Goal: Information Seeking & Learning: Learn about a topic

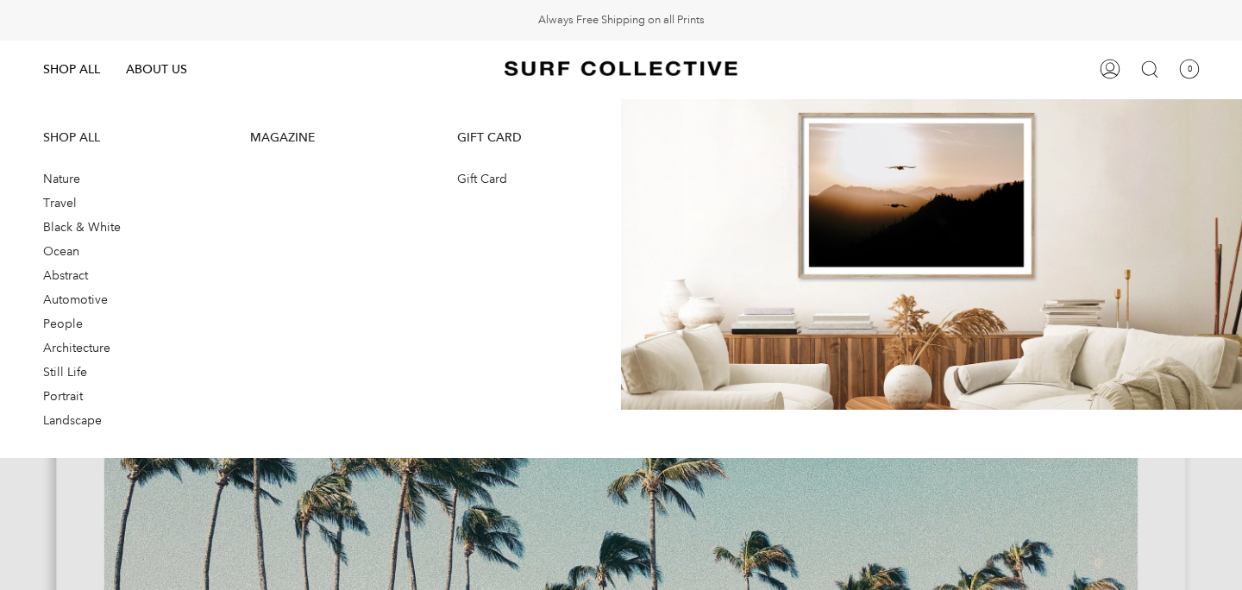
click at [70, 247] on span "Ocean" at bounding box center [61, 251] width 36 height 16
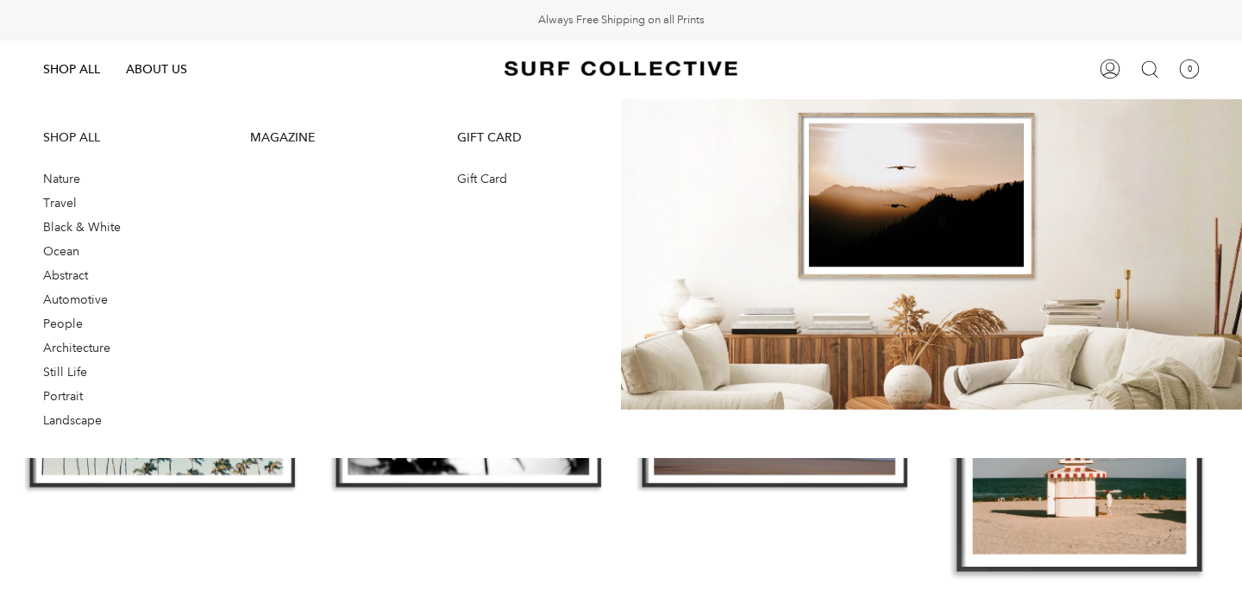
click at [67, 412] on span "Landscape" at bounding box center [72, 420] width 59 height 16
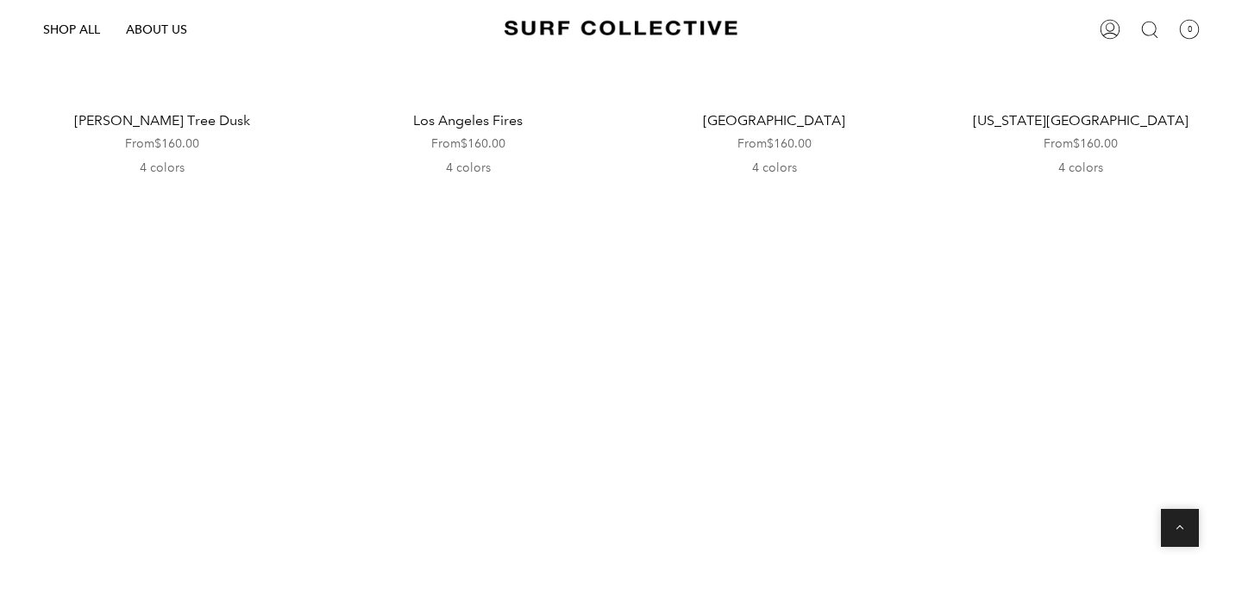
scroll to position [1978, 0]
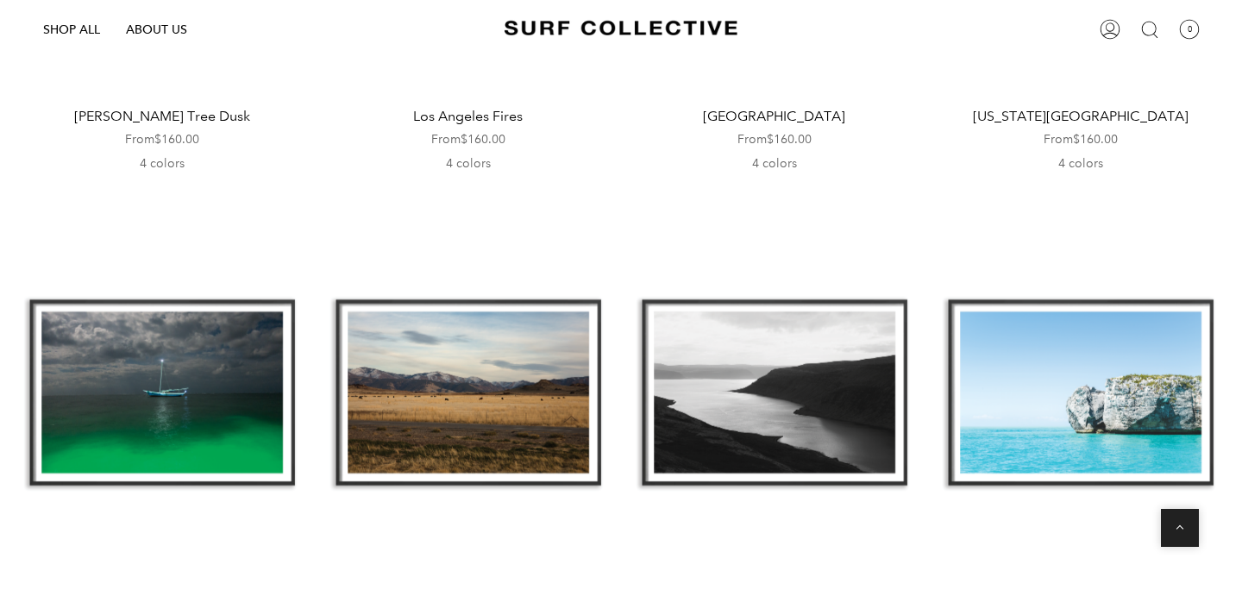
click at [224, 386] on div "The Old Man and The Sea" at bounding box center [161, 393] width 289 height 376
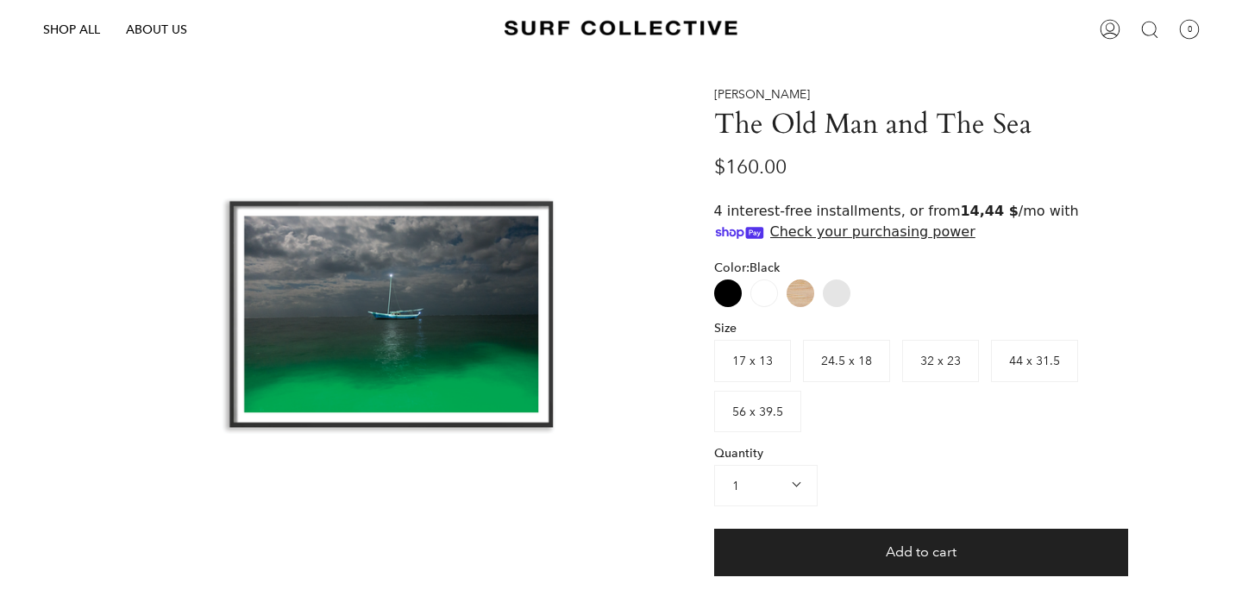
scroll to position [99, 0]
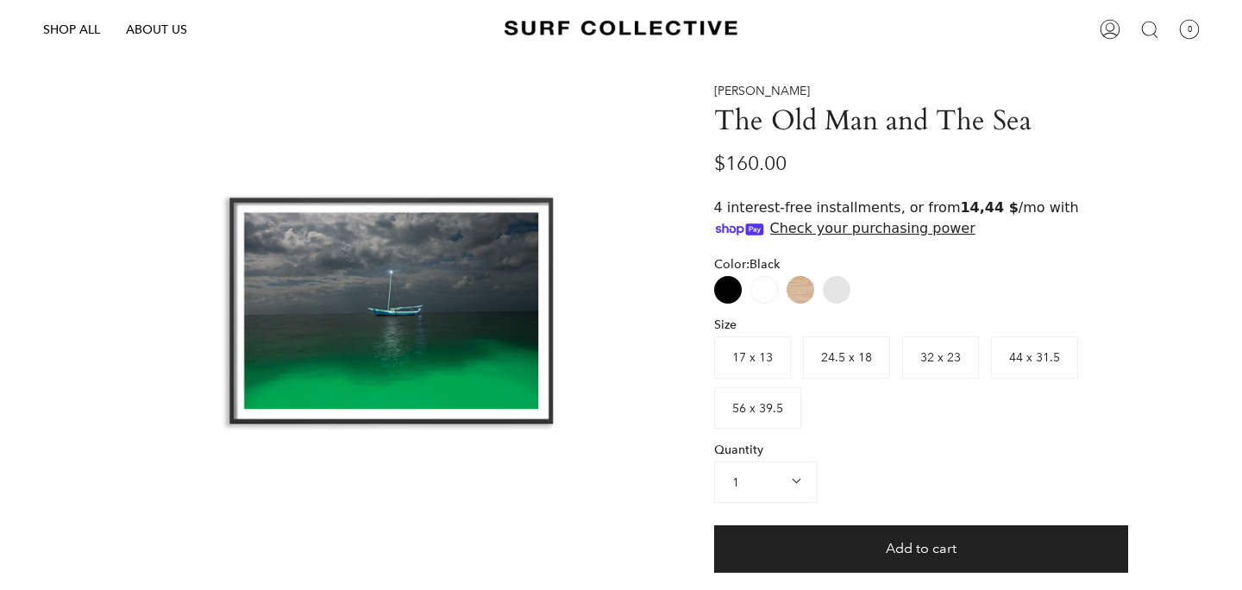
click at [357, 289] on div at bounding box center [390, 312] width 417 height 458
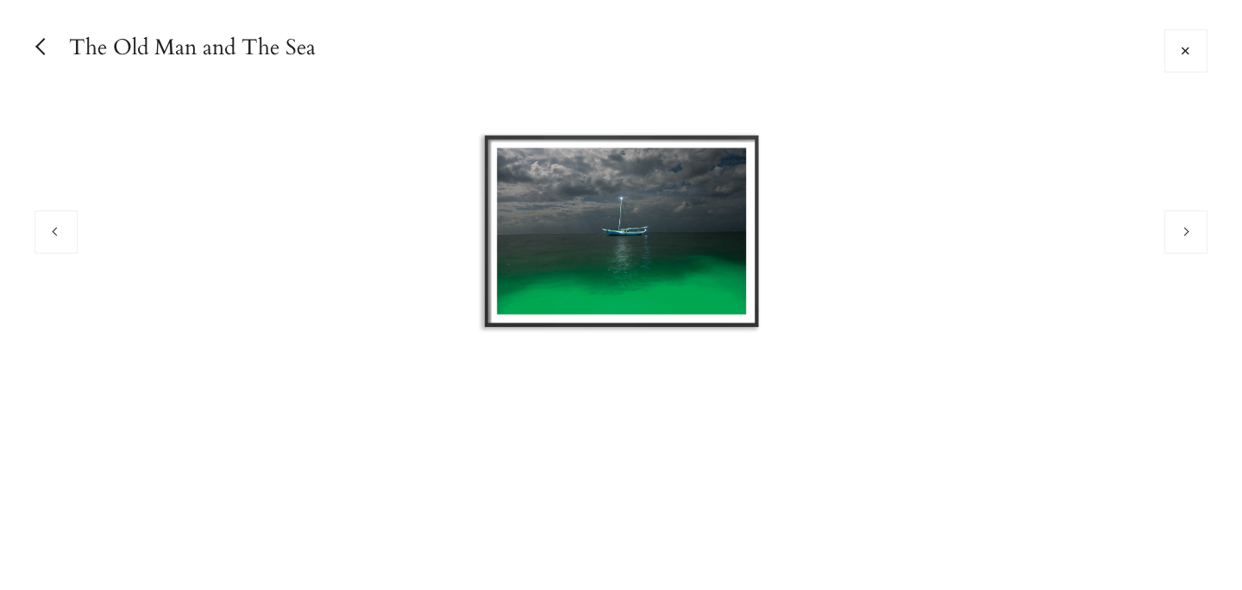
click at [669, 247] on img at bounding box center [621, 232] width 354 height 388
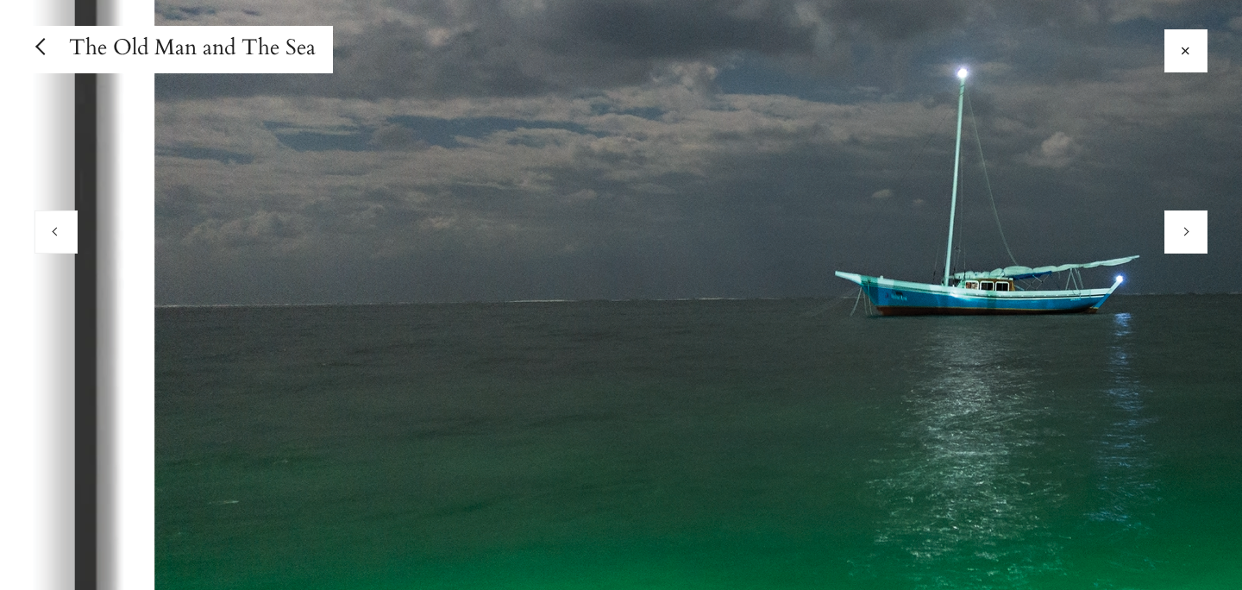
click at [1149, 331] on img at bounding box center [960, 292] width 2296 height 2522
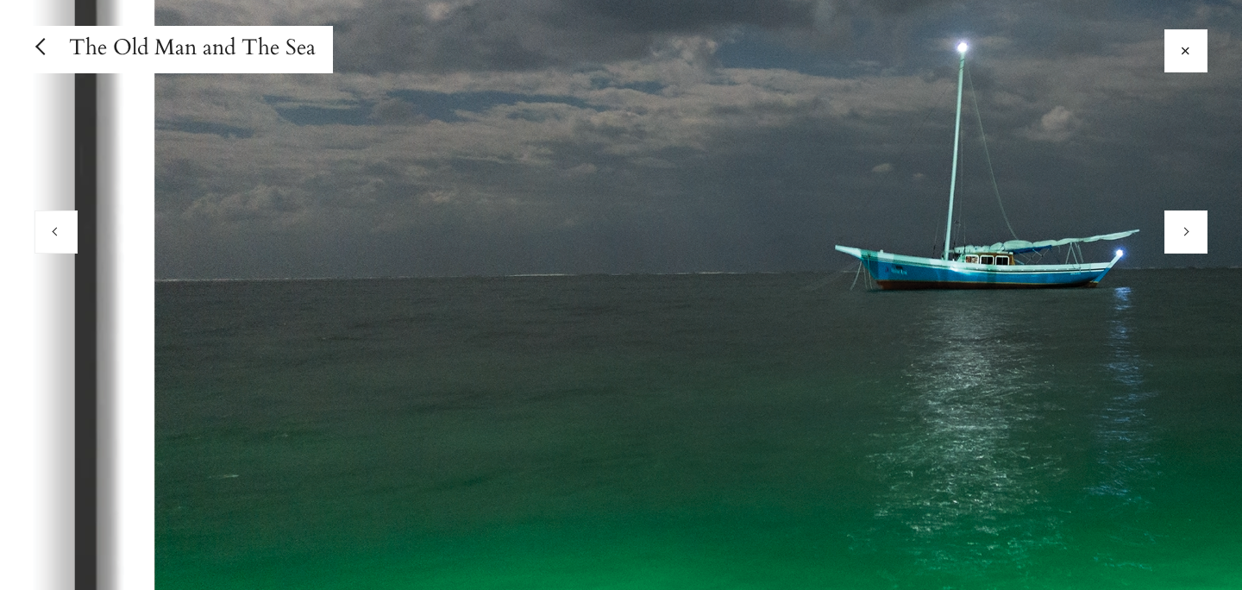
click at [1149, 331] on img at bounding box center [960, 266] width 2296 height 2522
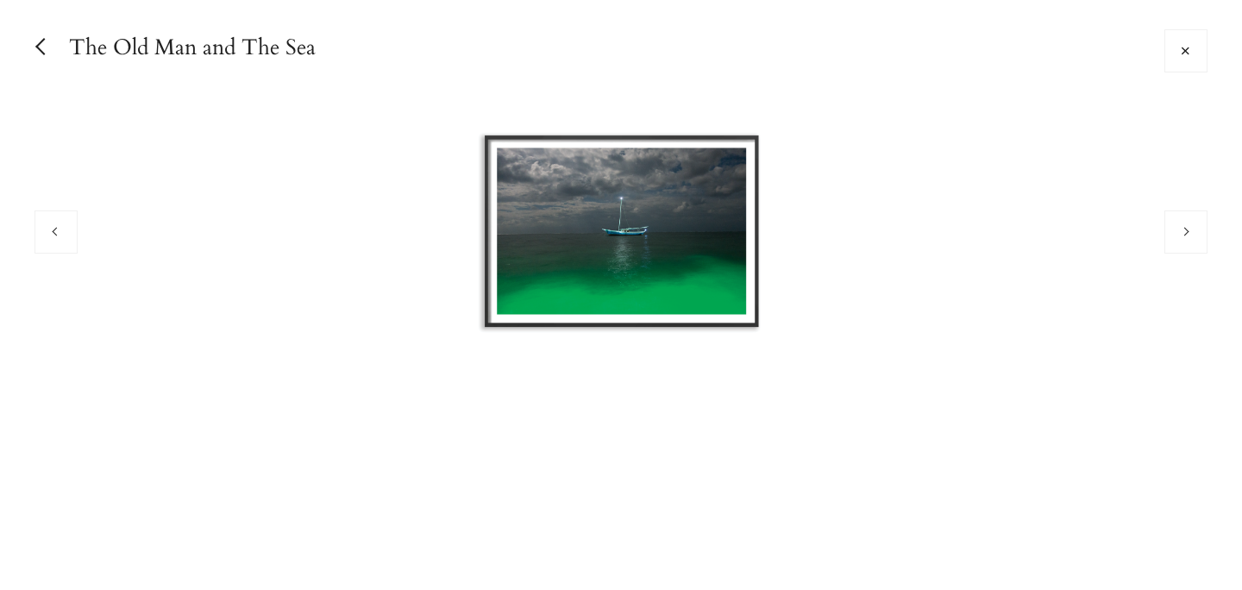
click at [36, 47] on link "Close" at bounding box center [43, 47] width 35 height 35
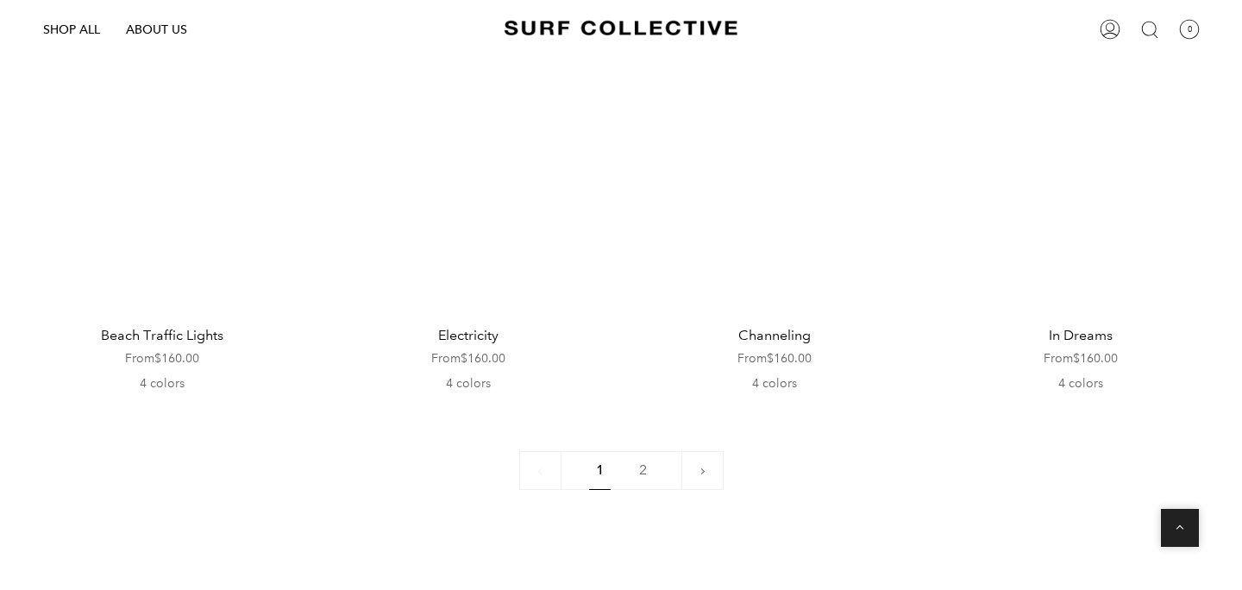
scroll to position [4193, 0]
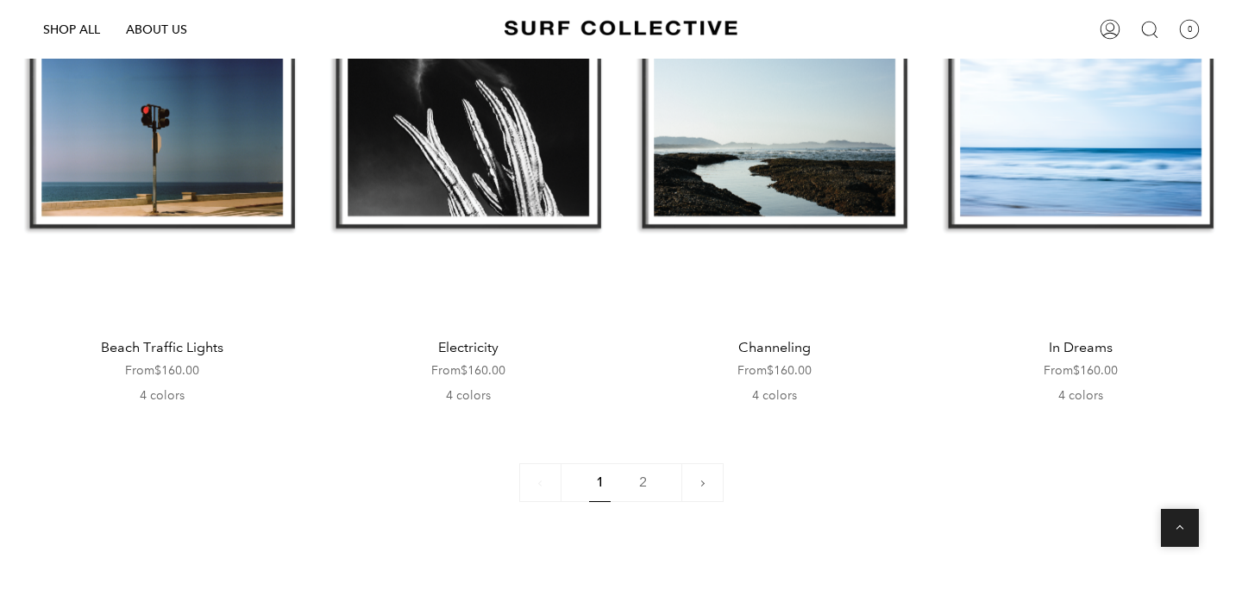
click at [646, 463] on link "2" at bounding box center [643, 482] width 42 height 39
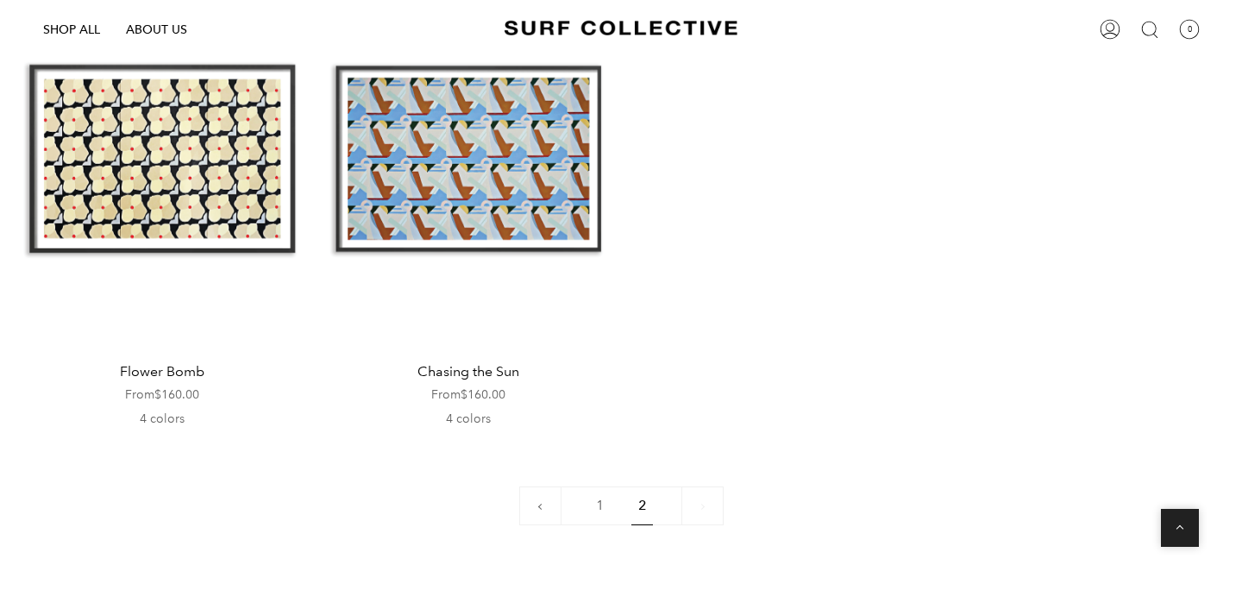
scroll to position [726, 0]
